Goal: Information Seeking & Learning: Learn about a topic

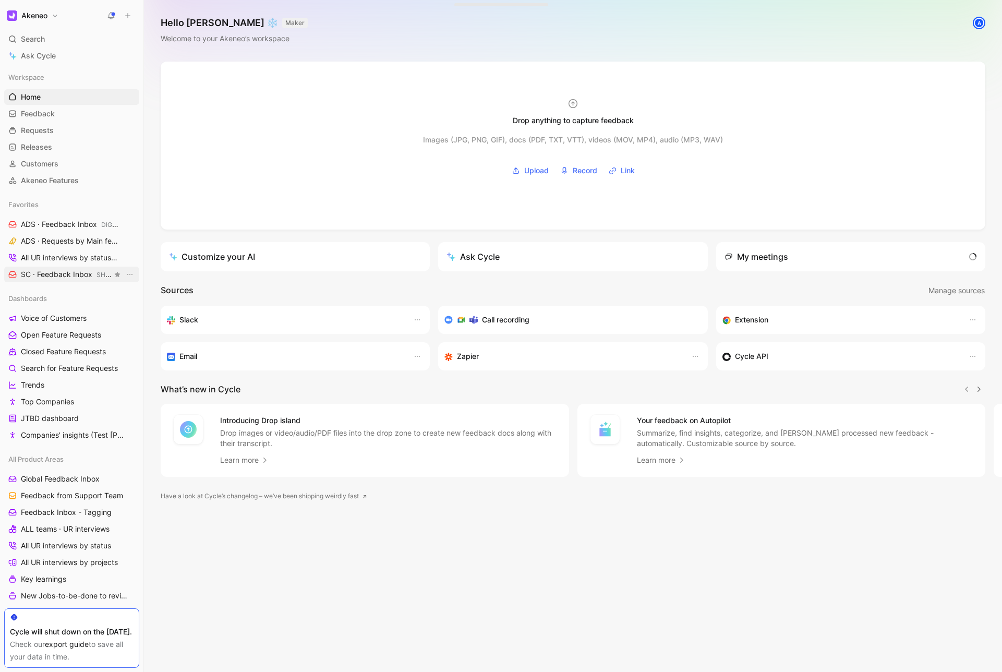
click at [66, 277] on span "SC · Feedback Inbox SHARED CATALOGS" at bounding box center [66, 274] width 91 height 11
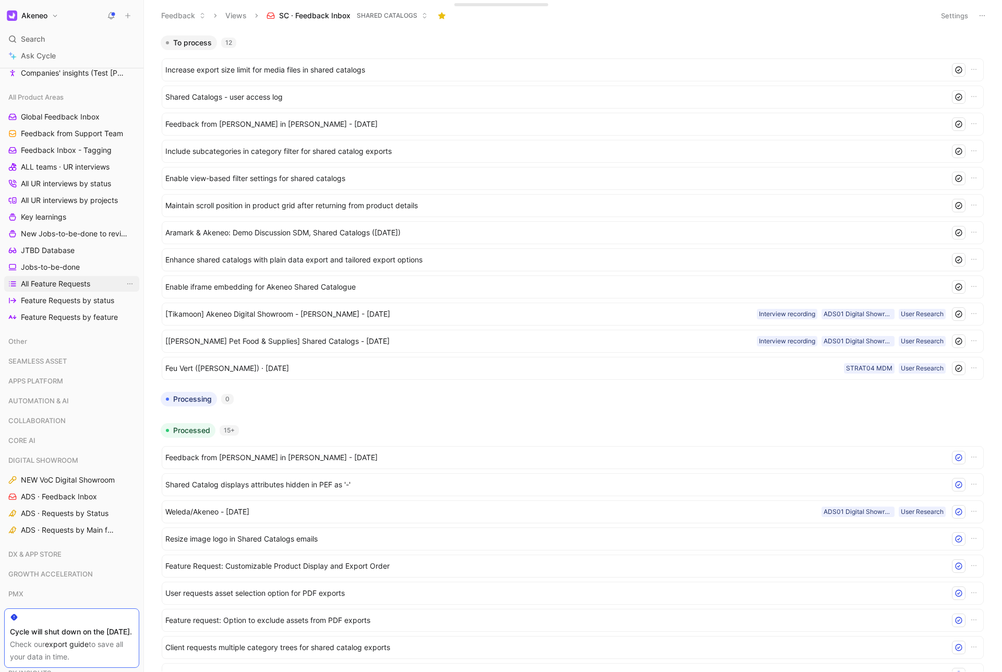
scroll to position [637, 0]
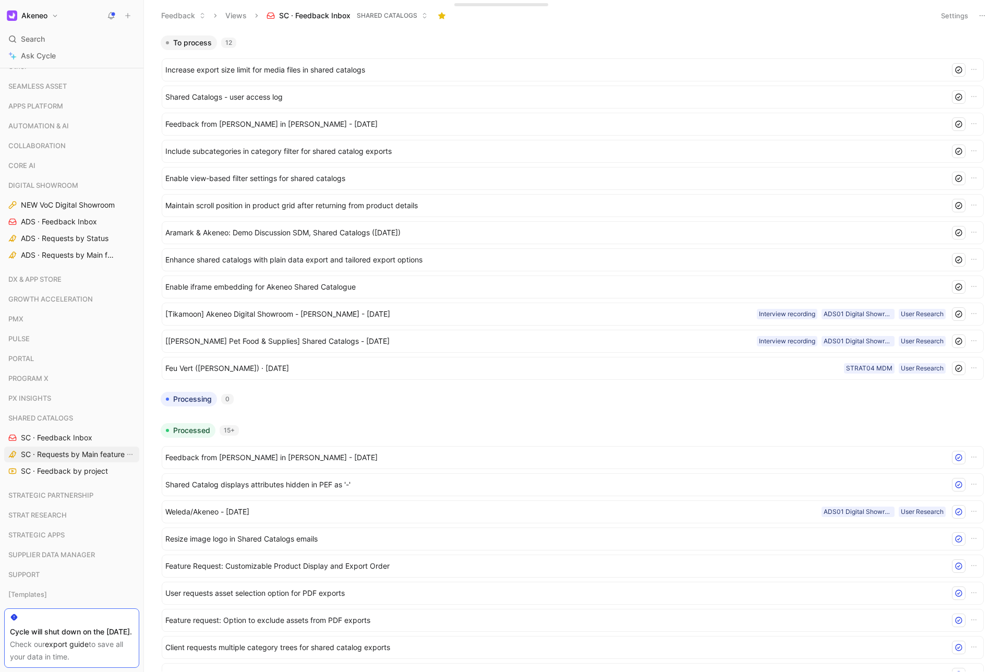
click at [49, 457] on span "SC · Requests by Main feature" at bounding box center [73, 454] width 104 height 10
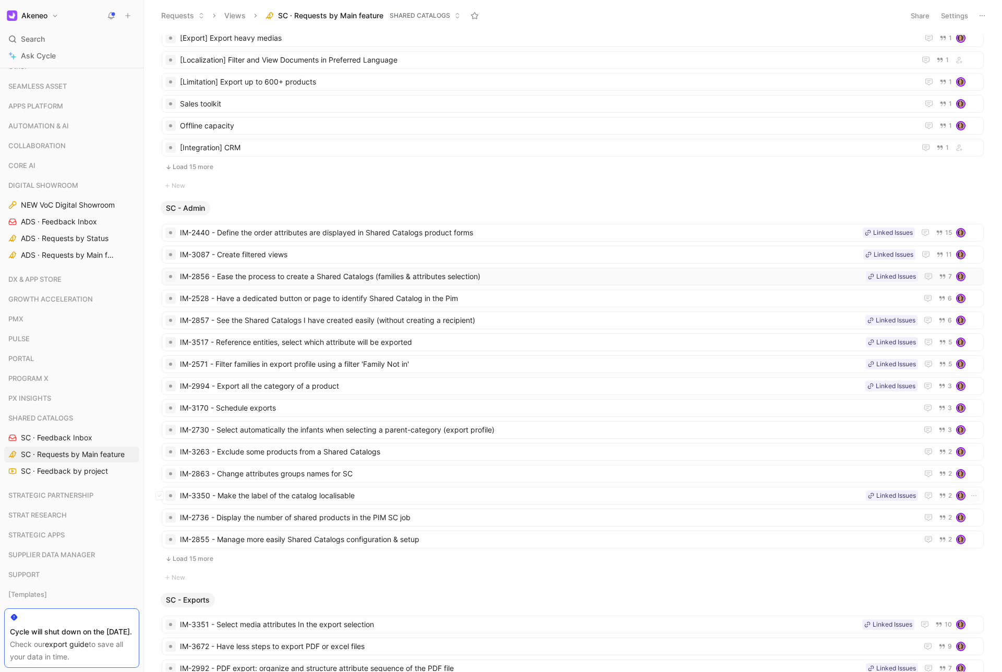
scroll to position [273, 0]
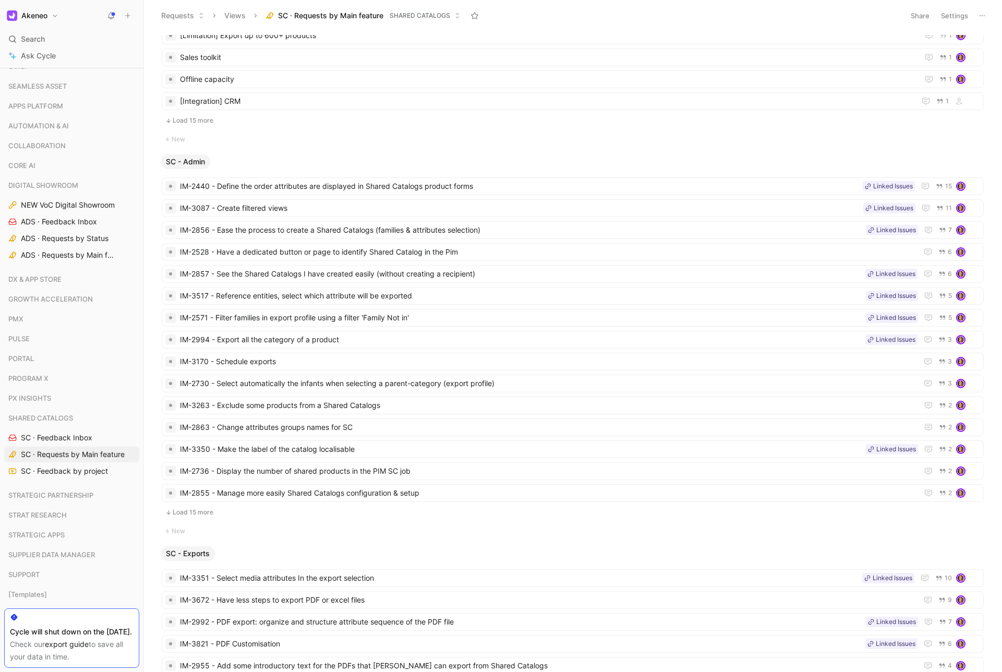
click at [207, 509] on button "Load 15 more" at bounding box center [573, 512] width 822 height 13
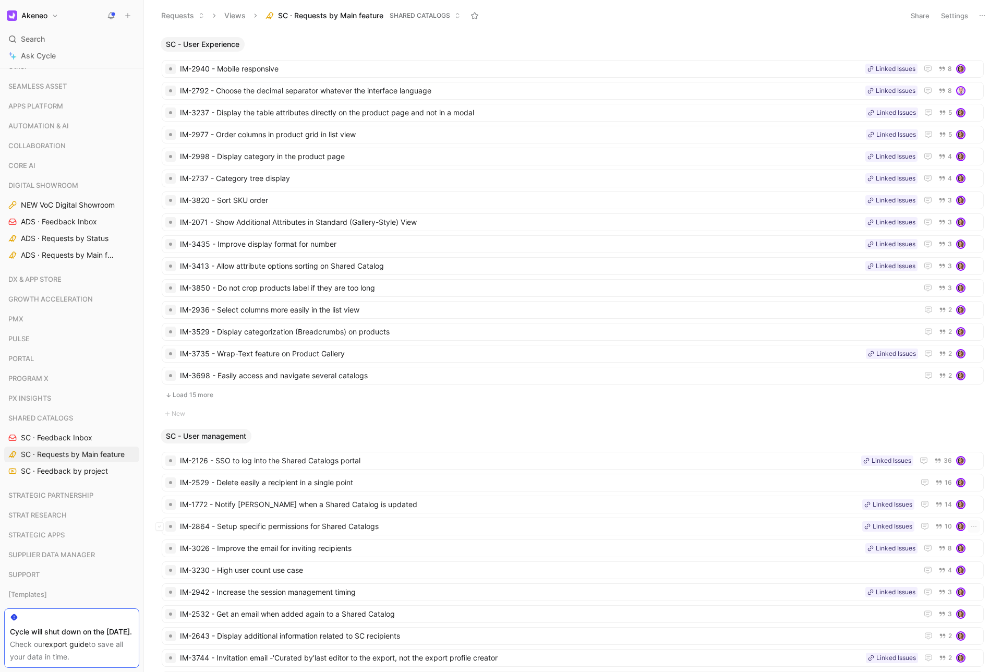
scroll to position [2573, 0]
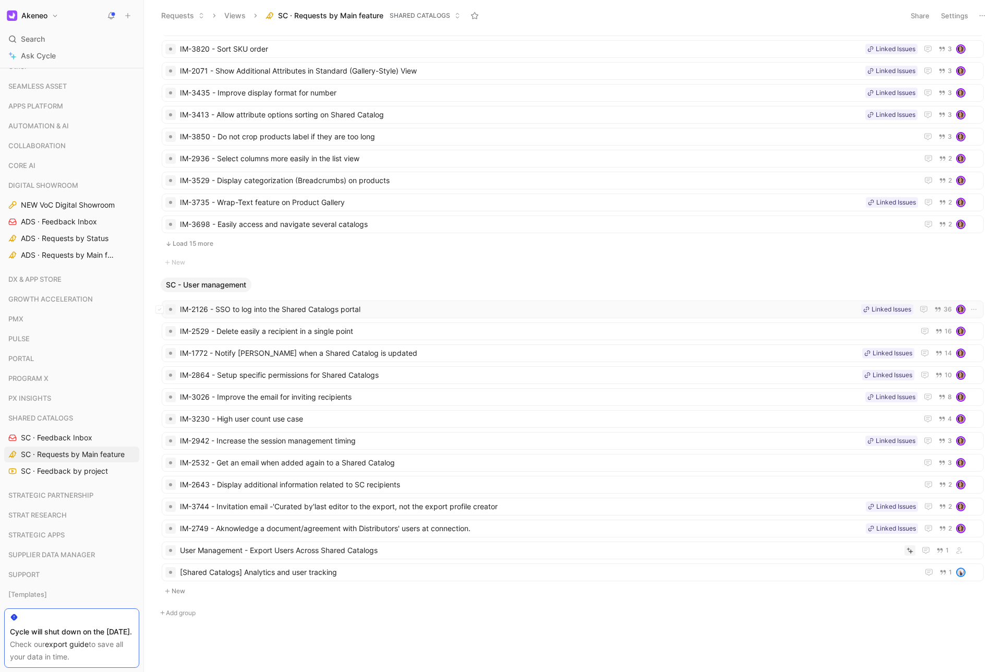
click at [311, 307] on span "IM-2126 - SSO to log into the Shared Catalogs portal" at bounding box center [518, 309] width 677 height 13
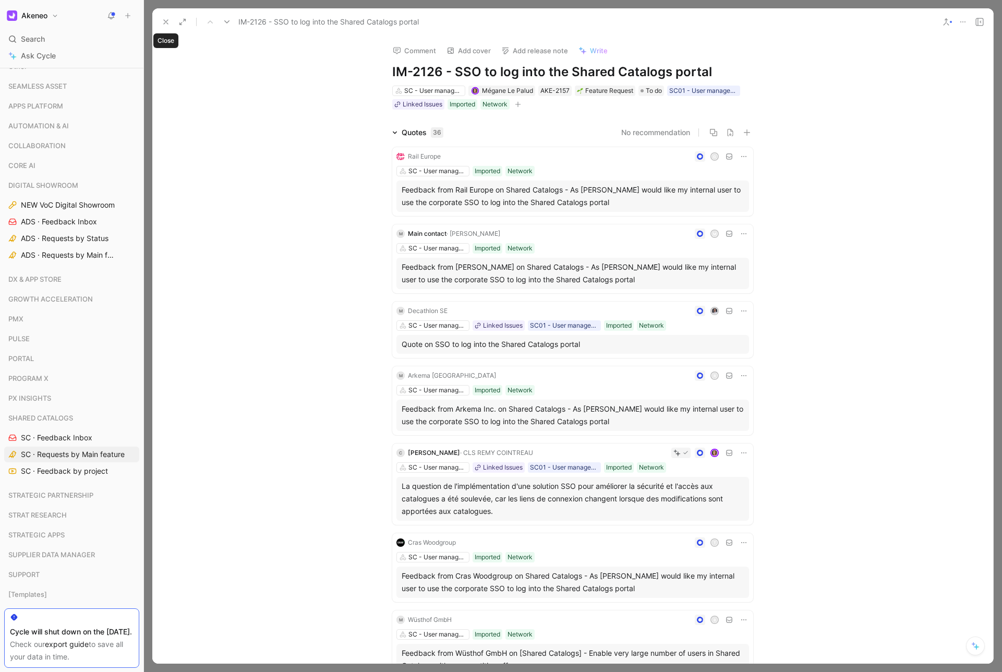
click at [165, 19] on icon at bounding box center [166, 22] width 8 height 8
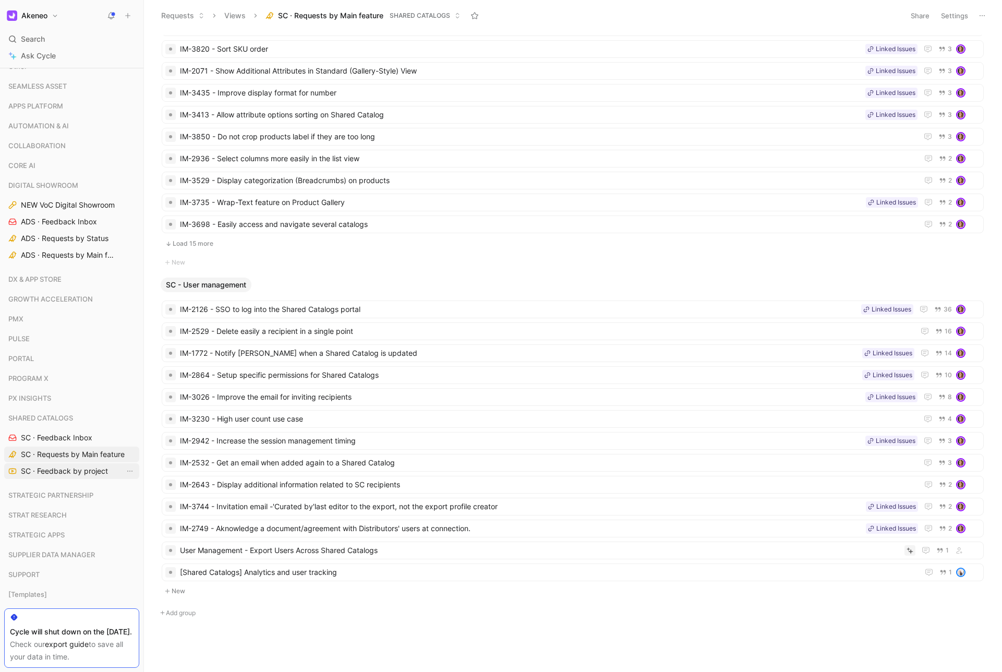
click at [58, 470] on span "SC · Feedback by project" at bounding box center [64, 471] width 87 height 10
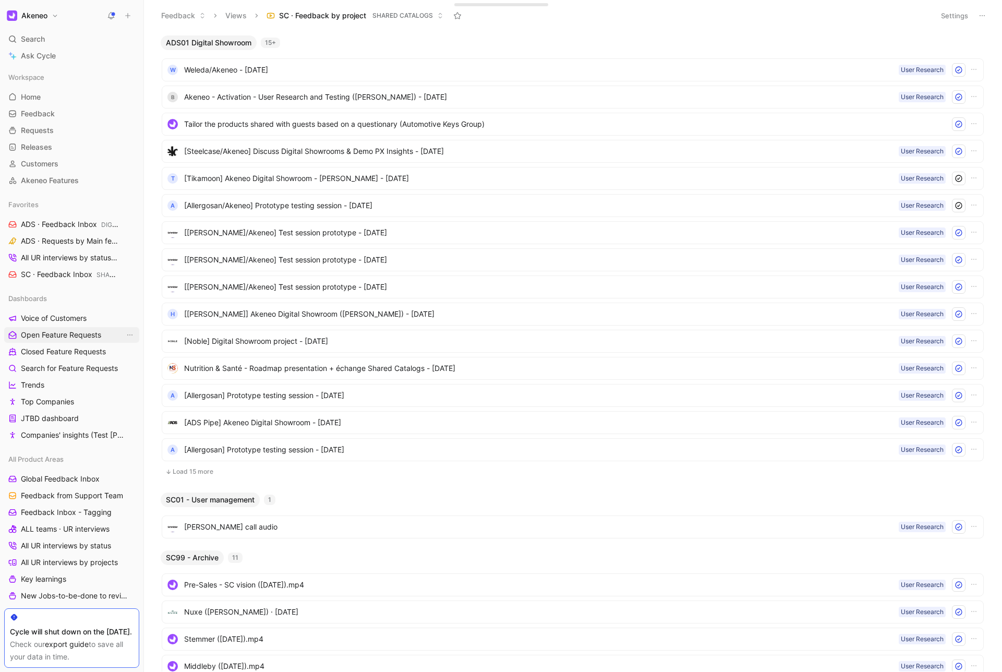
click at [45, 334] on span "Open Feature Requests" at bounding box center [61, 335] width 80 height 10
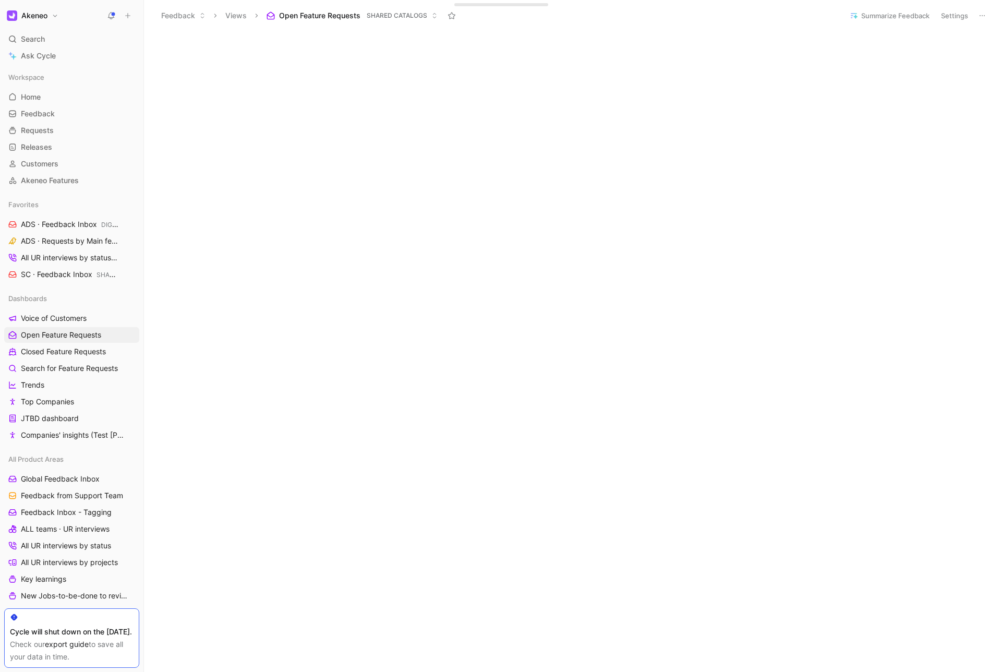
scroll to position [322, 0]
